Goal: Check status: Check status

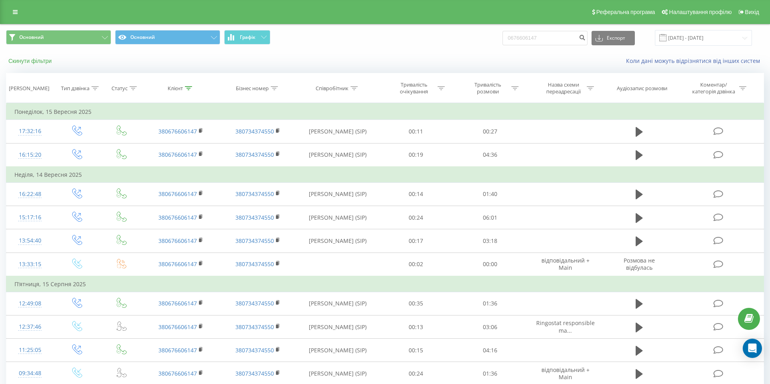
click at [37, 59] on button "Скинути фільтри" at bounding box center [31, 60] width 50 height 7
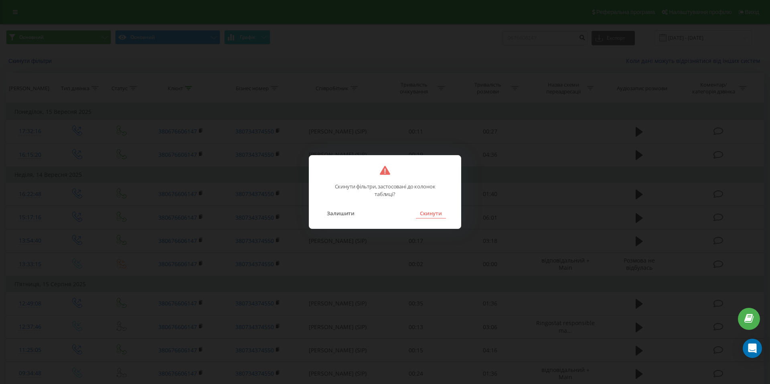
click at [424, 211] on button "Скинути" at bounding box center [431, 213] width 30 height 10
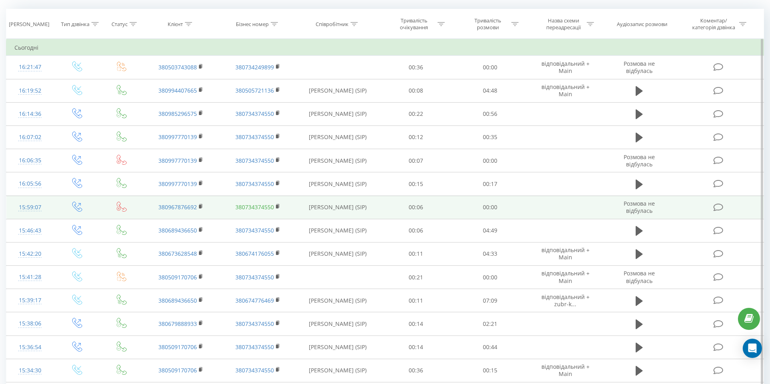
scroll to position [65, 0]
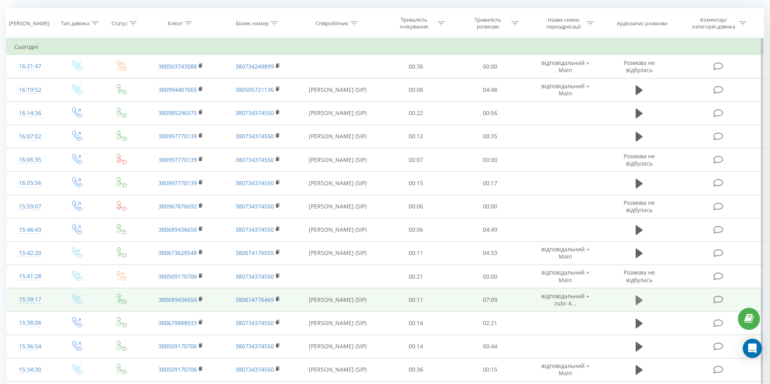
click at [638, 300] on icon at bounding box center [639, 301] width 7 height 10
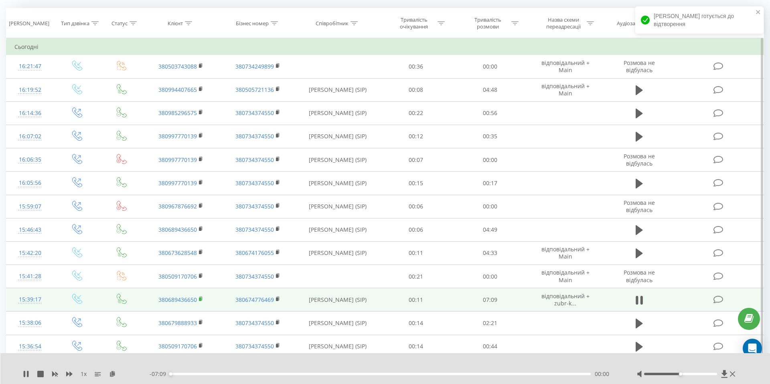
click at [200, 299] on rect at bounding box center [200, 300] width 2 height 4
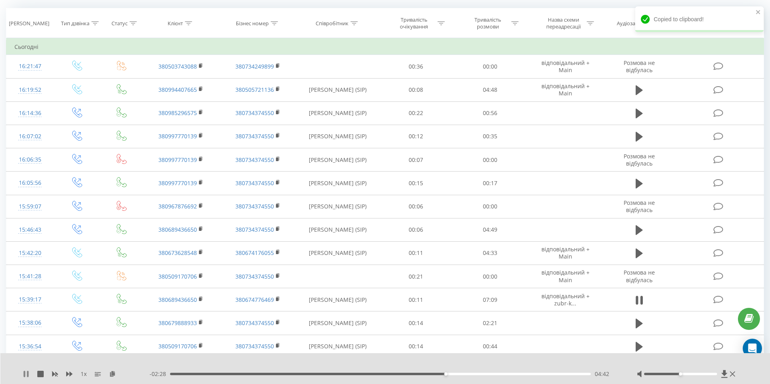
click at [24, 371] on icon at bounding box center [25, 374] width 2 height 6
